Goal: Navigation & Orientation: Find specific page/section

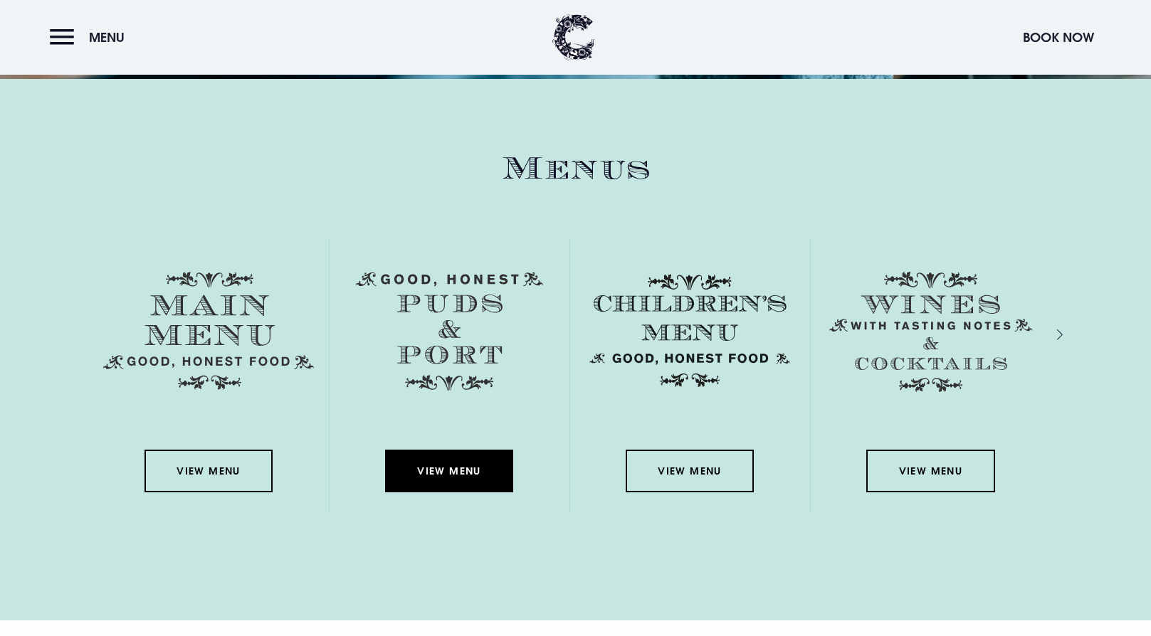
click at [513, 450] on link "View Menu" at bounding box center [449, 471] width 128 height 43
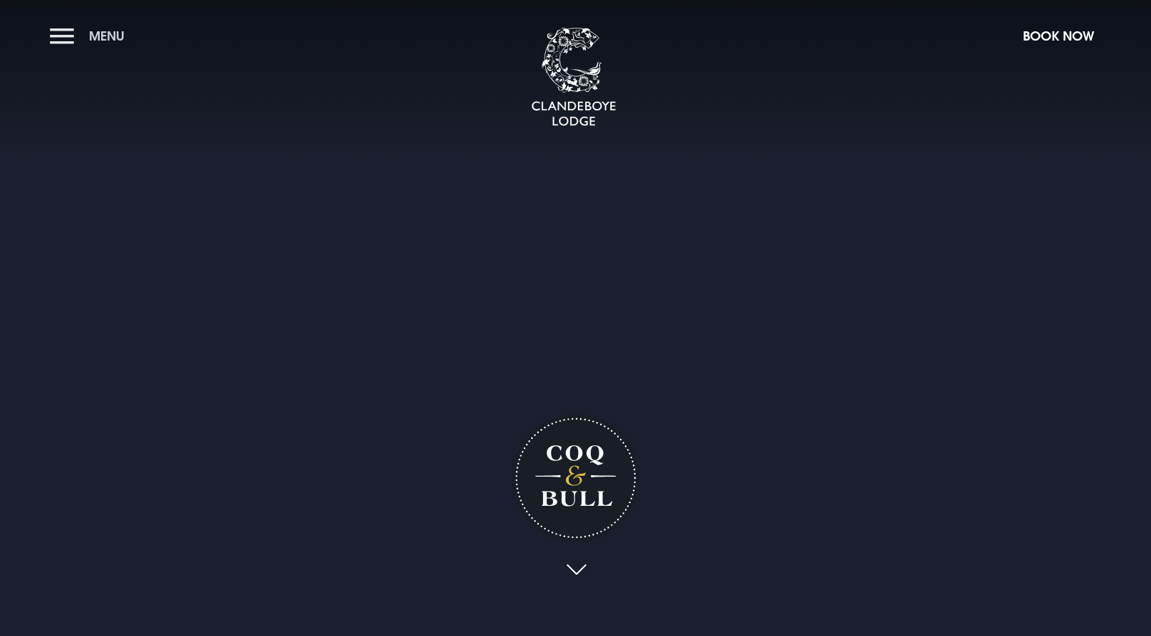
click at [65, 34] on button "Menu" at bounding box center [91, 36] width 82 height 31
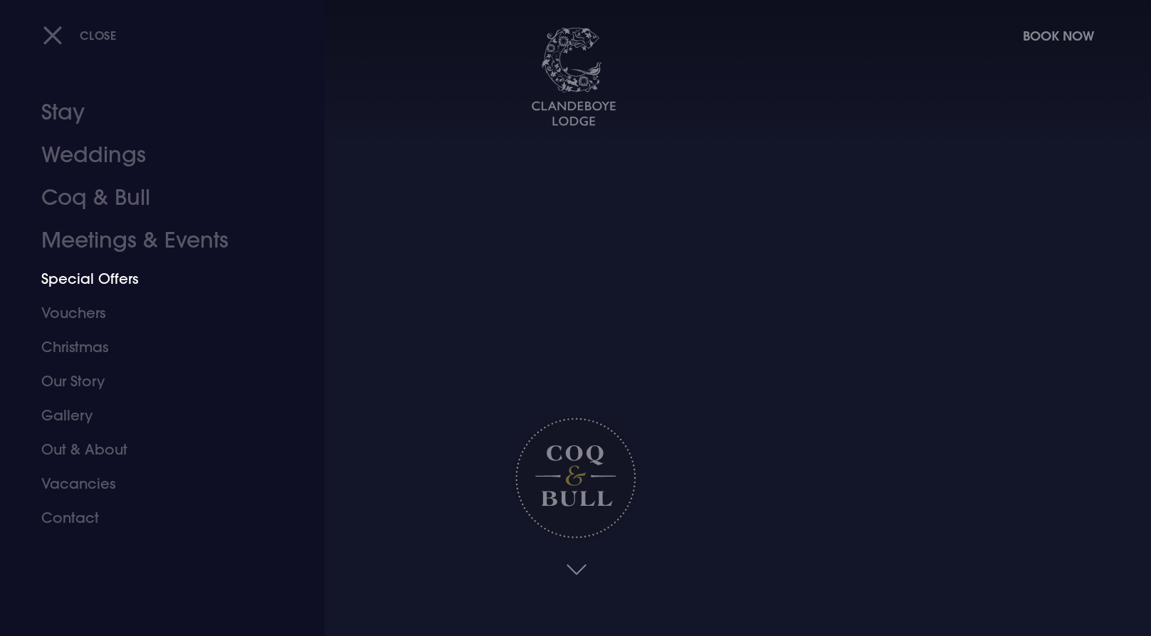
click at [101, 262] on link "Special Offers" at bounding box center [153, 279] width 225 height 34
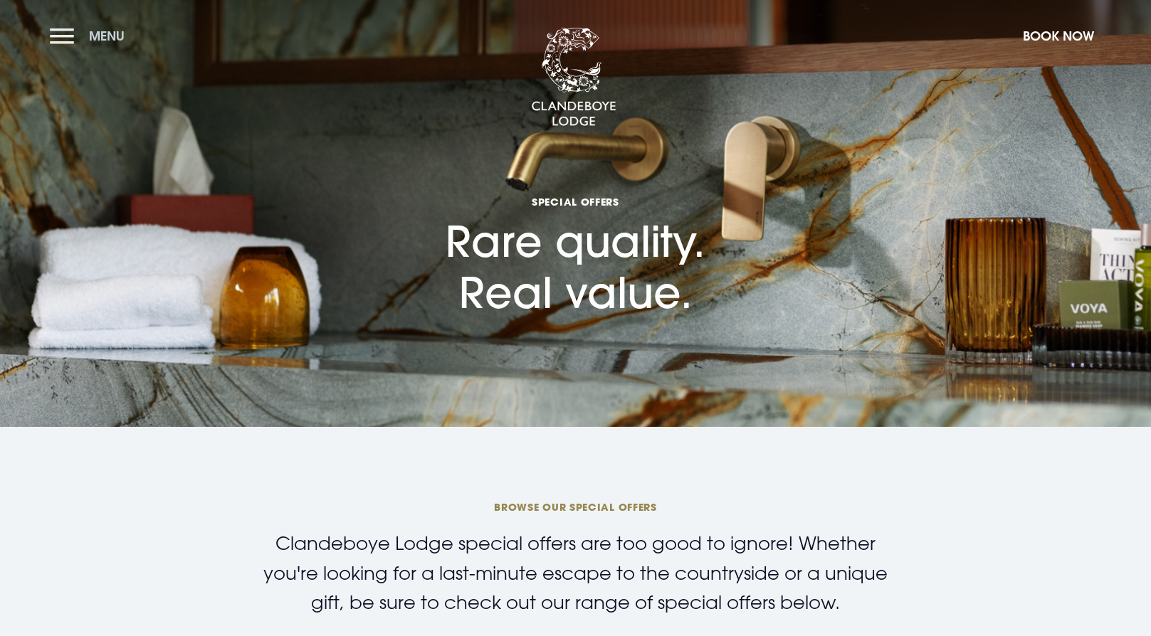
click at [63, 35] on button "Menu" at bounding box center [91, 36] width 82 height 31
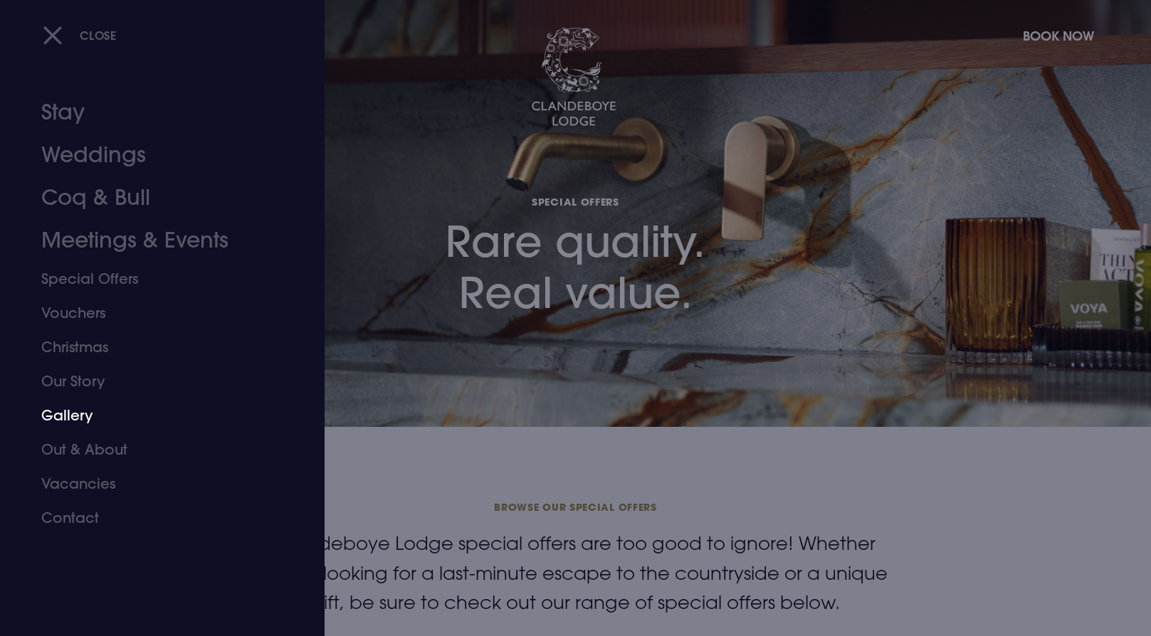
click at [59, 399] on link "Gallery" at bounding box center [153, 416] width 225 height 34
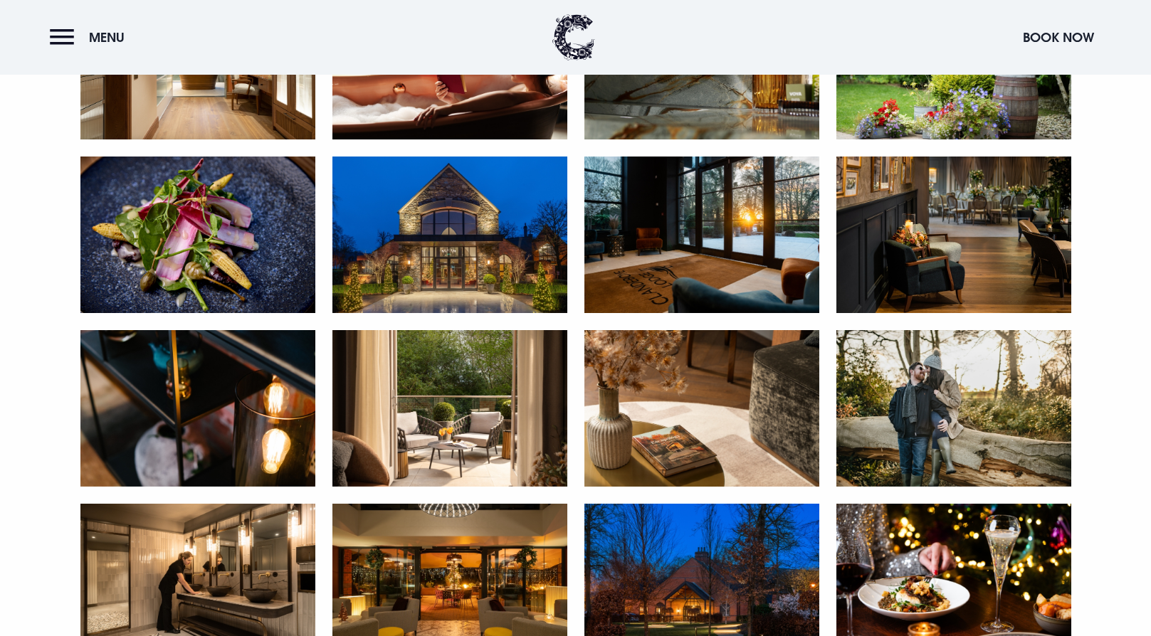
scroll to position [1257, 0]
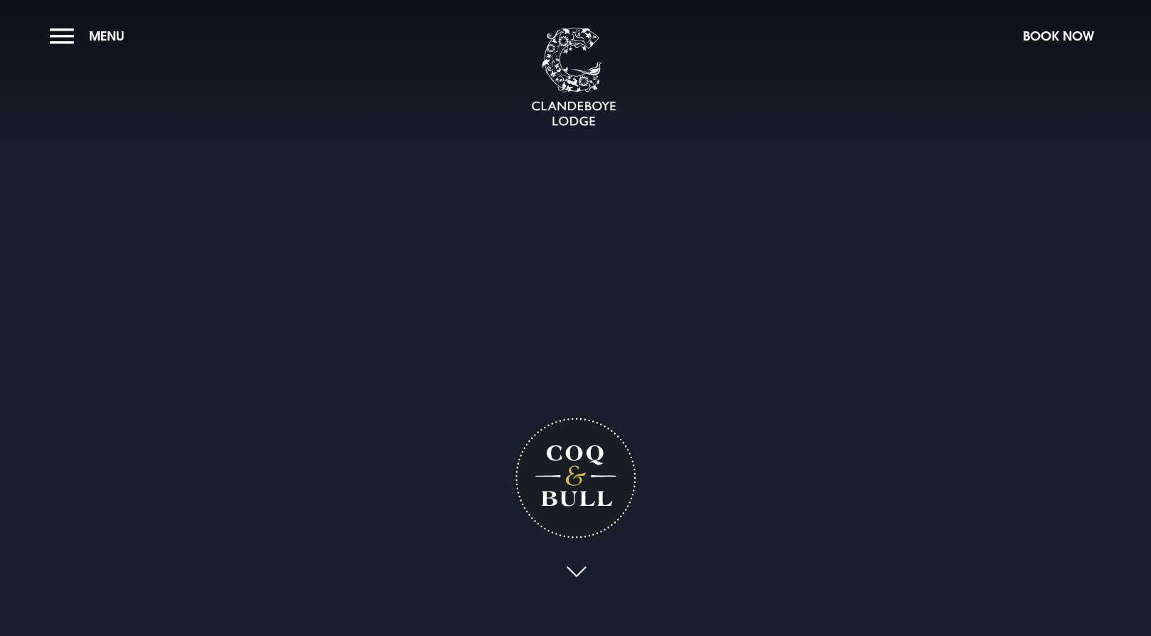
click at [576, 566] on link at bounding box center [576, 572] width 33 height 31
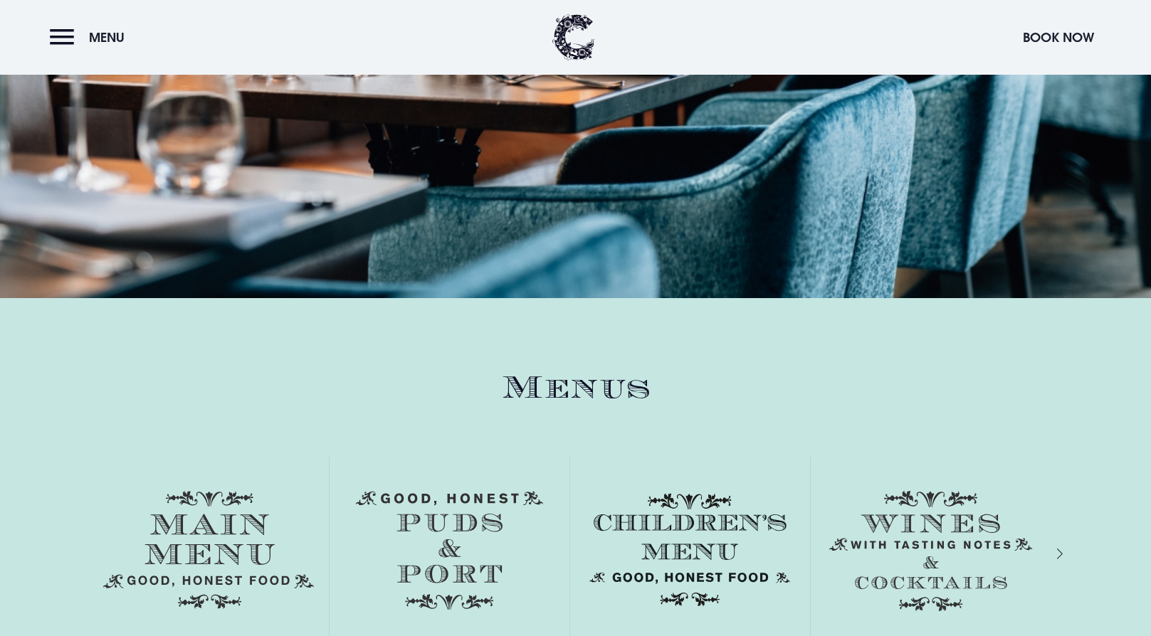
scroll to position [2060, 0]
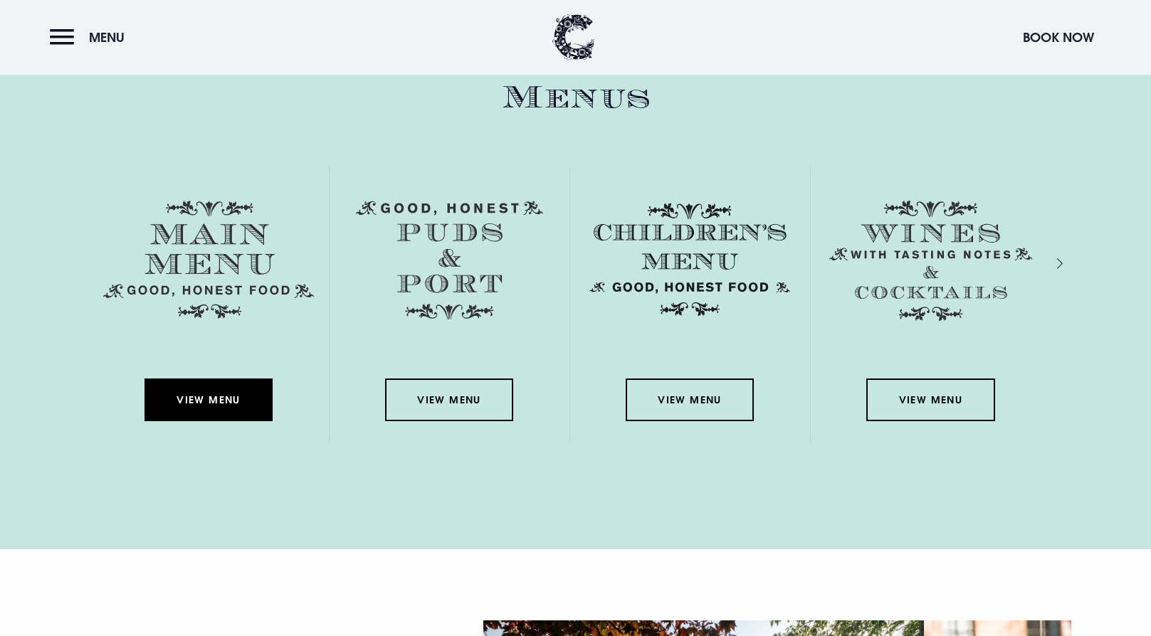
click at [273, 379] on link "View Menu" at bounding box center [209, 400] width 128 height 43
